Goal: Task Accomplishment & Management: Manage account settings

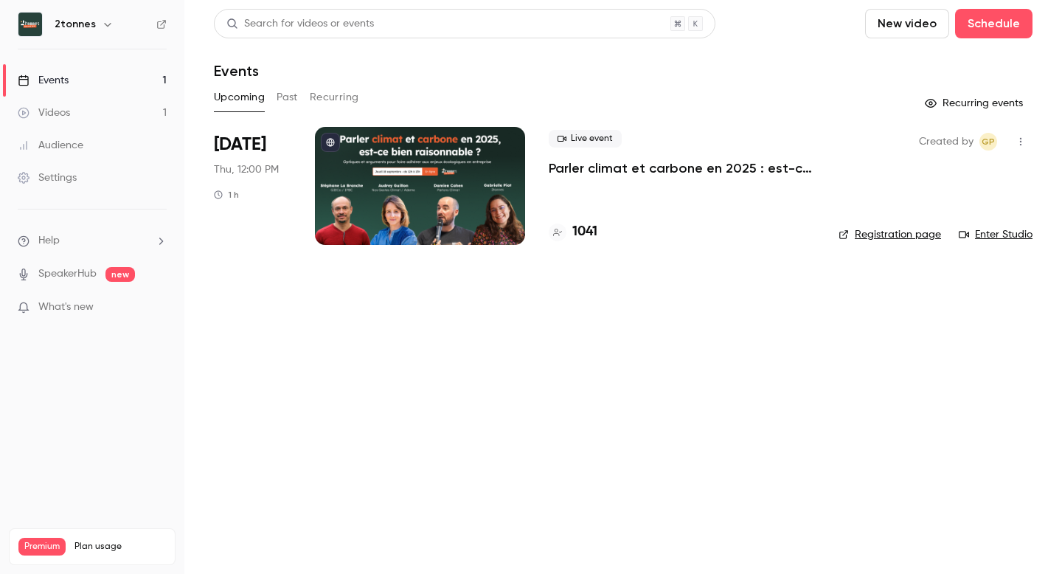
click at [660, 162] on p "Parler climat et carbone en 2025 : est-ce bien raisonnable ?" at bounding box center [682, 168] width 266 height 18
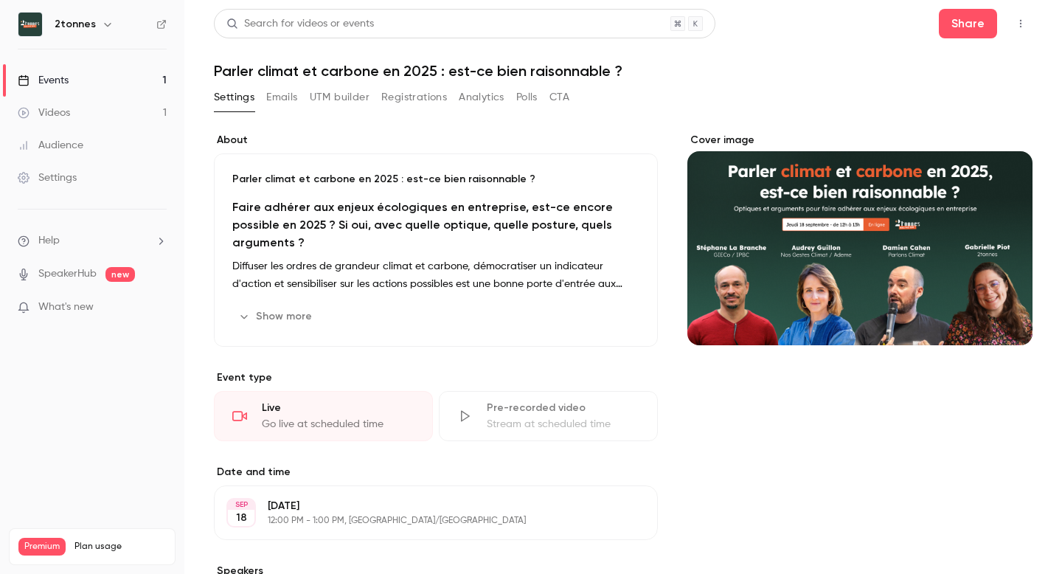
click at [488, 94] on button "Analytics" at bounding box center [482, 98] width 46 height 24
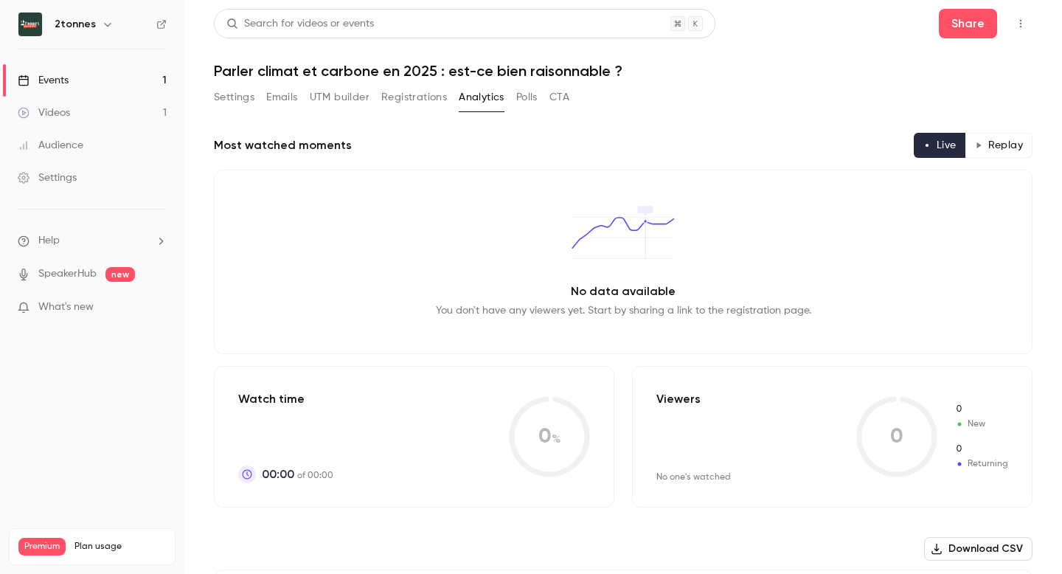
click at [554, 94] on button "CTA" at bounding box center [560, 98] width 20 height 24
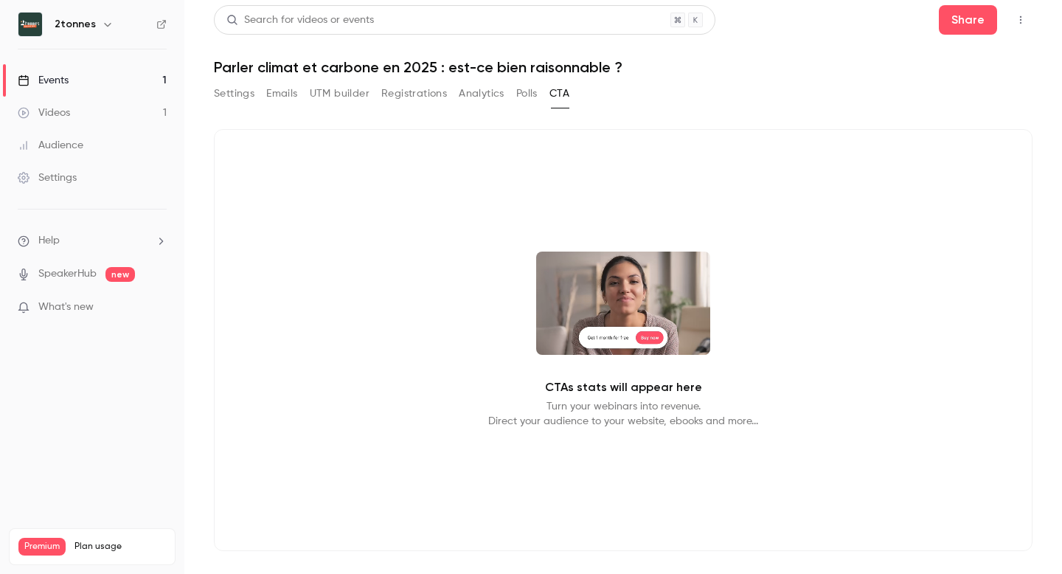
scroll to position [10, 0]
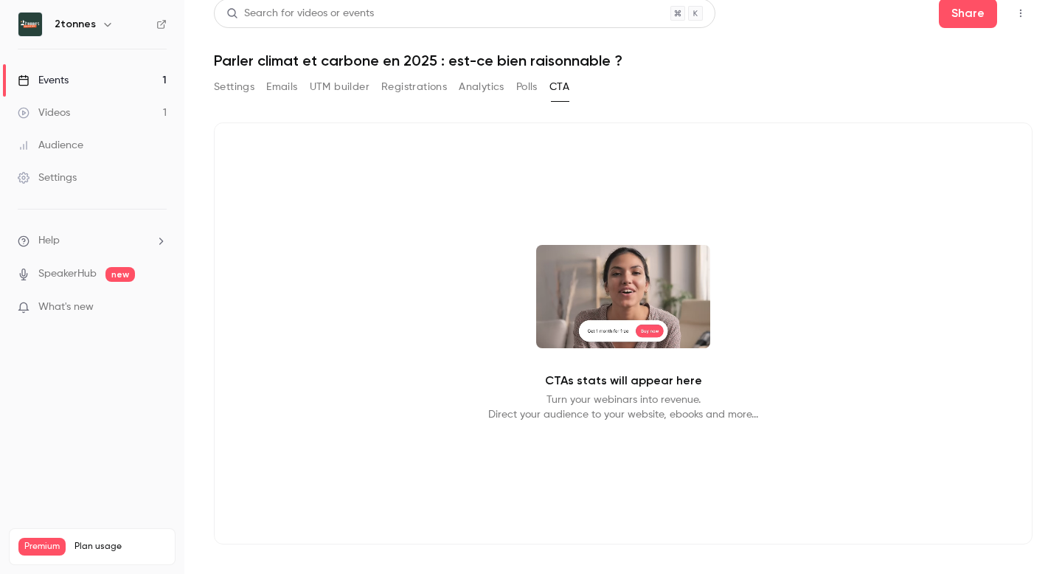
click at [417, 86] on button "Registrations" at bounding box center [414, 87] width 66 height 24
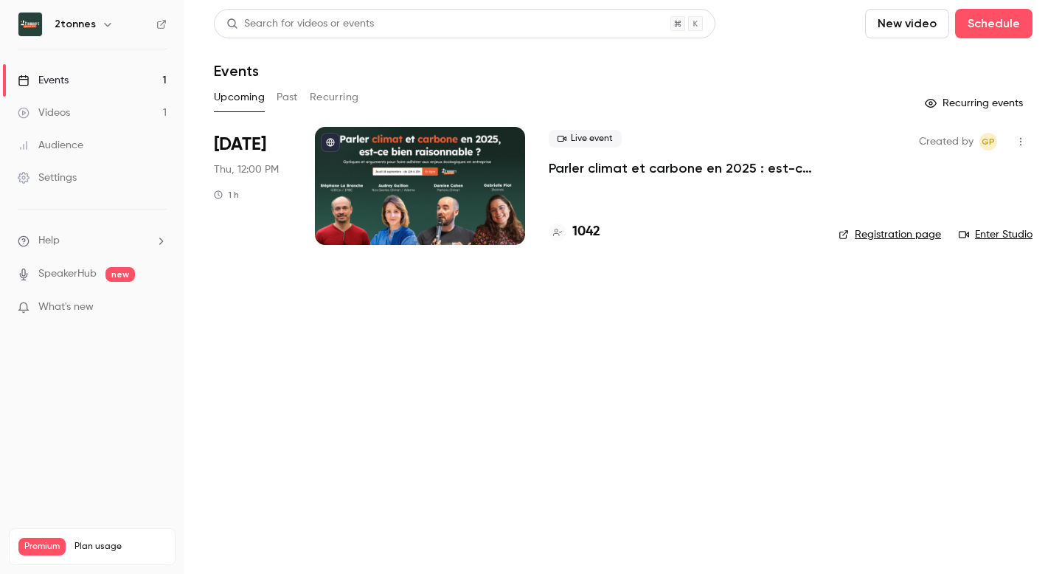
click at [362, 192] on div at bounding box center [420, 186] width 210 height 118
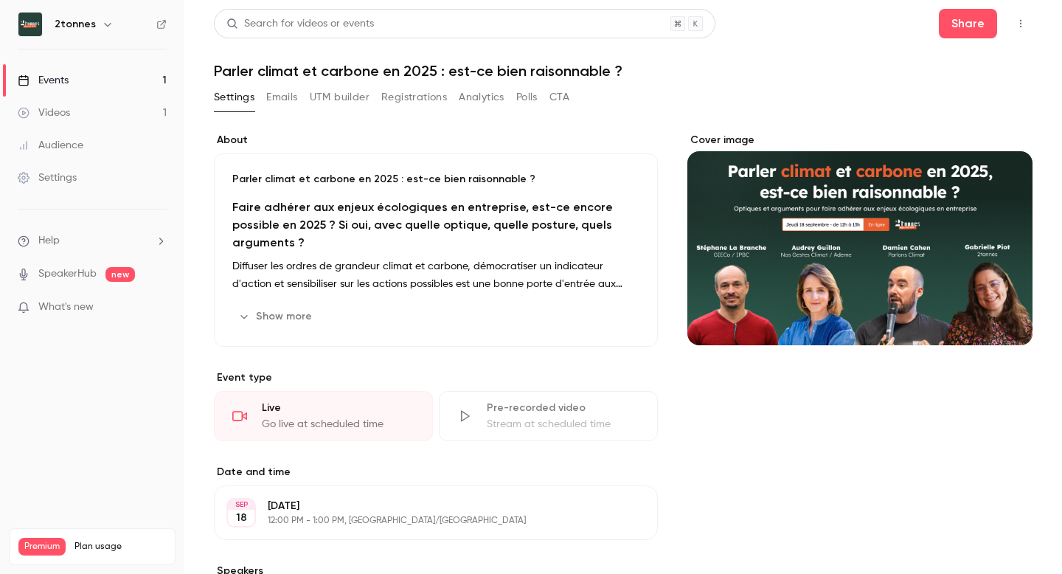
click at [273, 115] on div "About Parler climat et carbone en 2025 : est-ce bien raisonnable ? Faire adhére…" at bounding box center [623, 557] width 819 height 884
click at [271, 95] on button "Emails" at bounding box center [281, 98] width 31 height 24
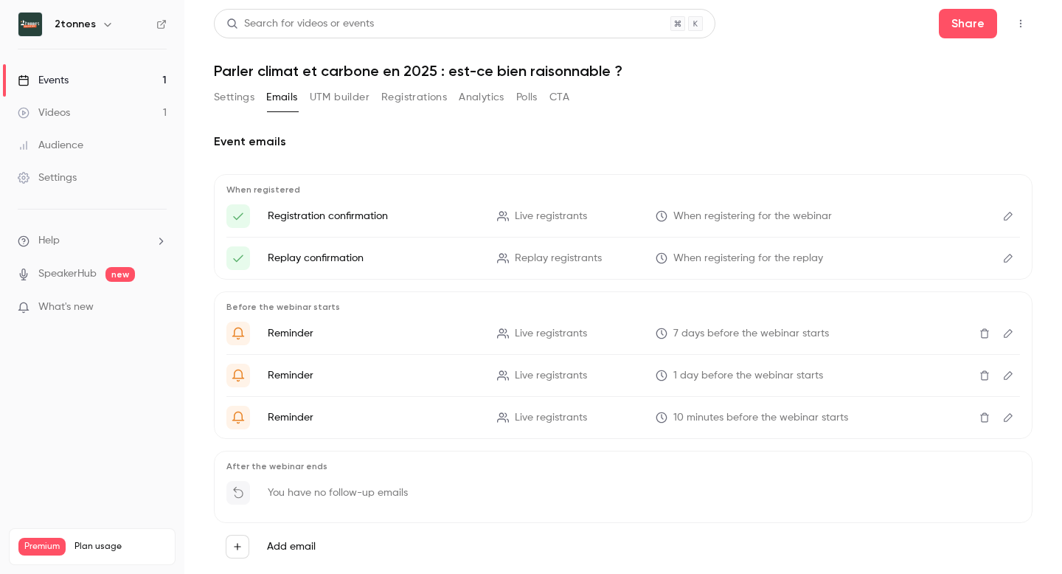
click at [338, 99] on button "UTM builder" at bounding box center [340, 98] width 60 height 24
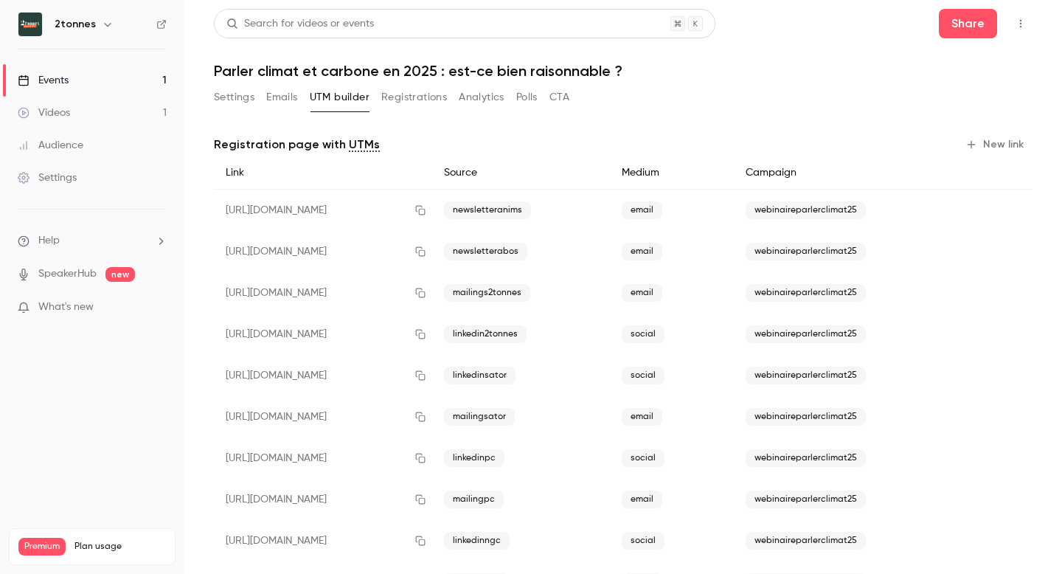
click at [402, 98] on button "Registrations" at bounding box center [414, 98] width 66 height 24
